Goal: Check status: Check status

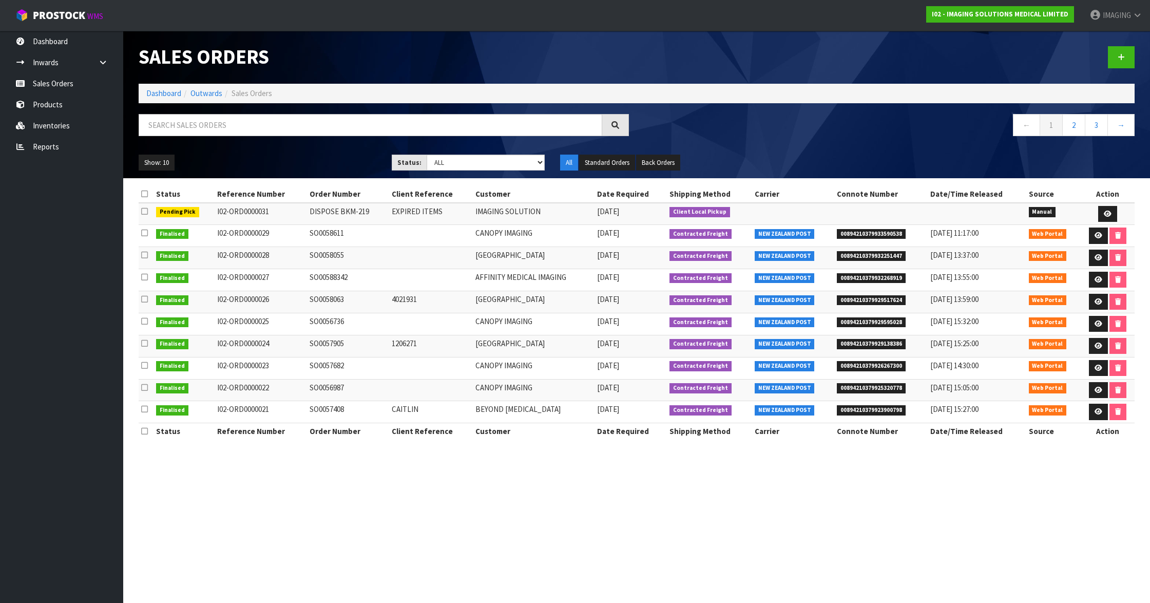
click at [257, 213] on td "I02-ORD0000031" at bounding box center [261, 214] width 92 height 22
click at [236, 212] on td "I02-ORD0000031" at bounding box center [261, 214] width 92 height 22
click at [218, 209] on td "I02-ORD0000031" at bounding box center [261, 214] width 92 height 22
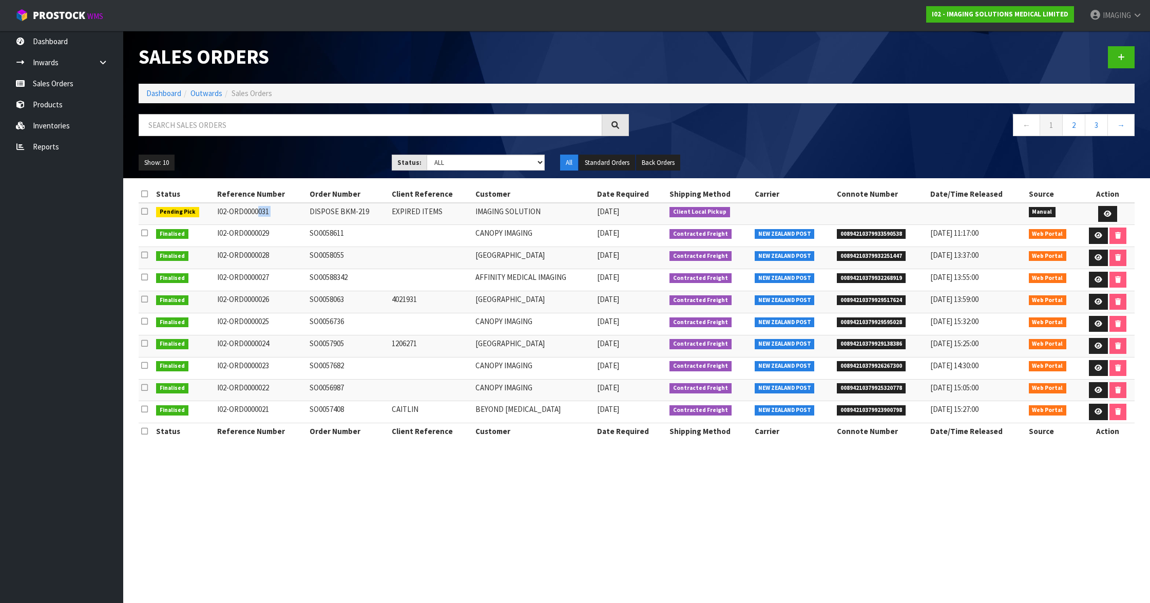
click at [218, 209] on td "I02-ORD0000031" at bounding box center [261, 214] width 92 height 22
copy tr "I02-ORD0000031"
click at [1120, 22] on link "IMAGING" at bounding box center [1116, 15] width 68 height 31
click at [1109, 40] on link "Logout" at bounding box center [1108, 41] width 81 height 14
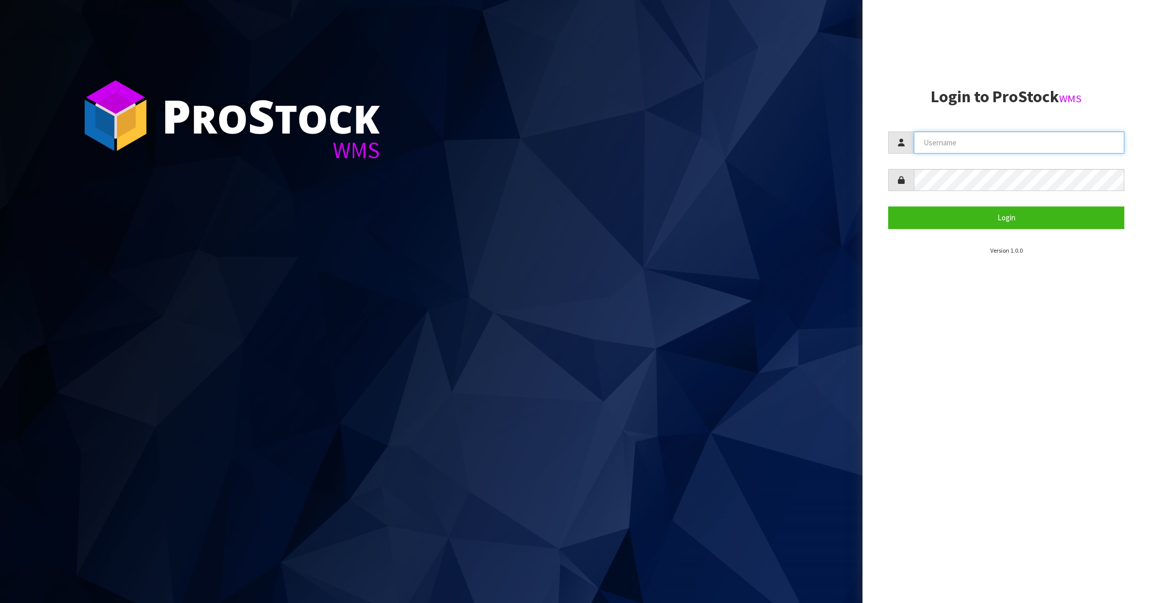
click at [959, 141] on input "text" at bounding box center [1019, 142] width 210 height 22
type input "Aquacooler"
click at [957, 208] on button "Login" at bounding box center [1006, 217] width 236 height 22
